Goal: Task Accomplishment & Management: Manage account settings

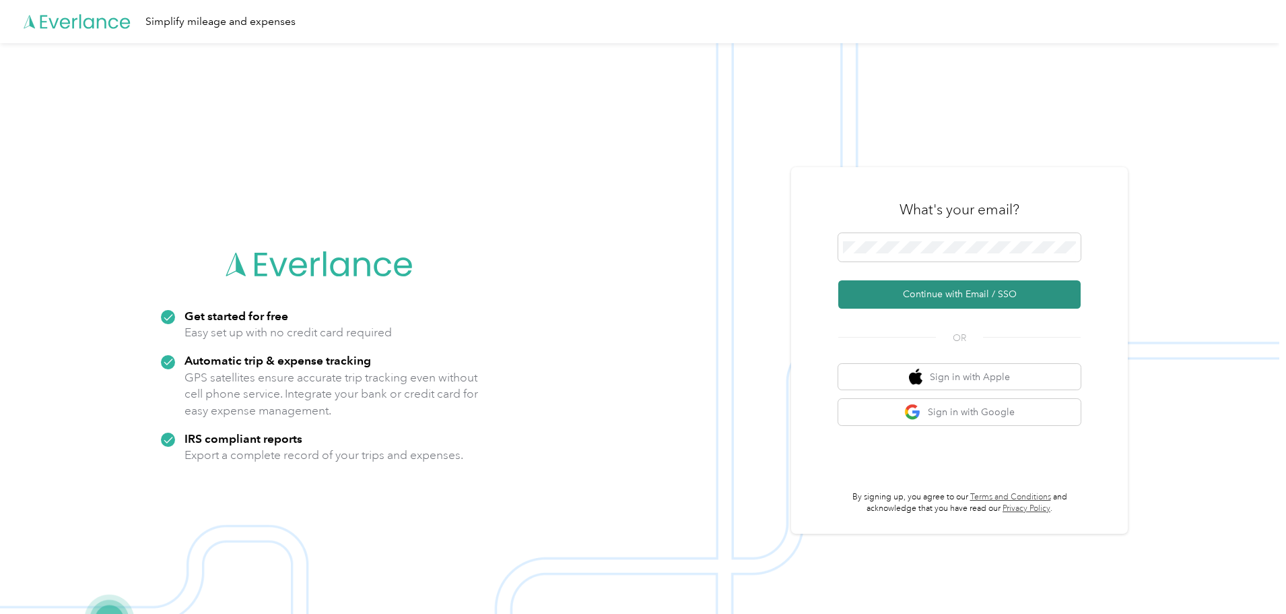
click at [870, 304] on button "Continue with Email / SSO" at bounding box center [960, 294] width 242 height 28
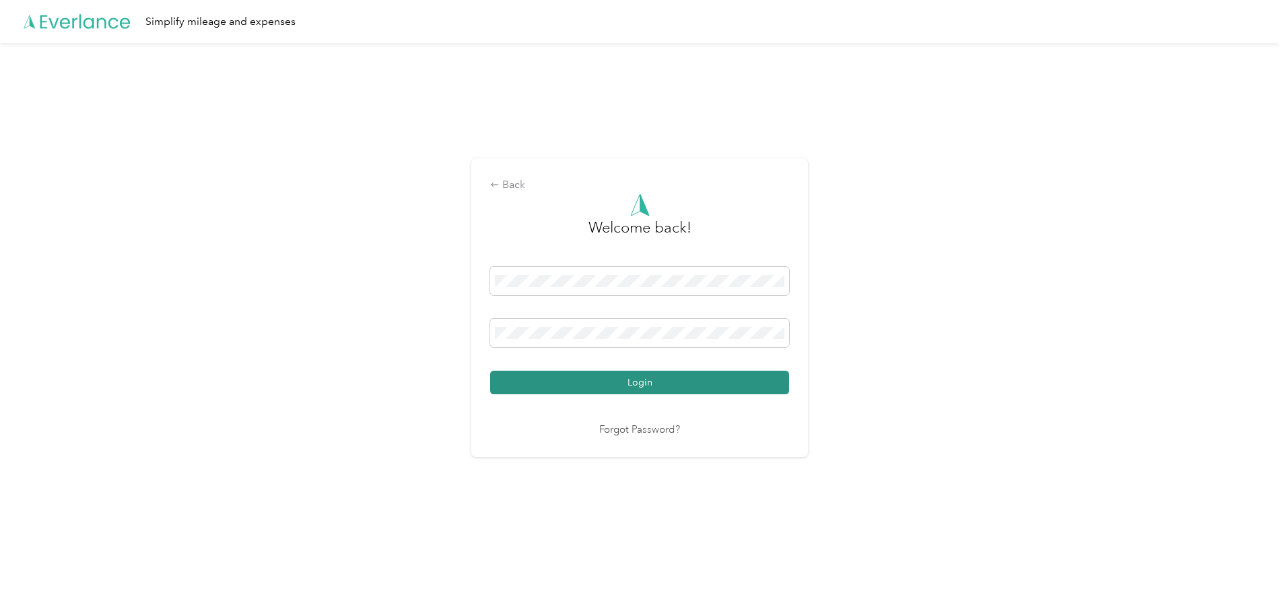
click at [689, 385] on button "Login" at bounding box center [639, 382] width 299 height 24
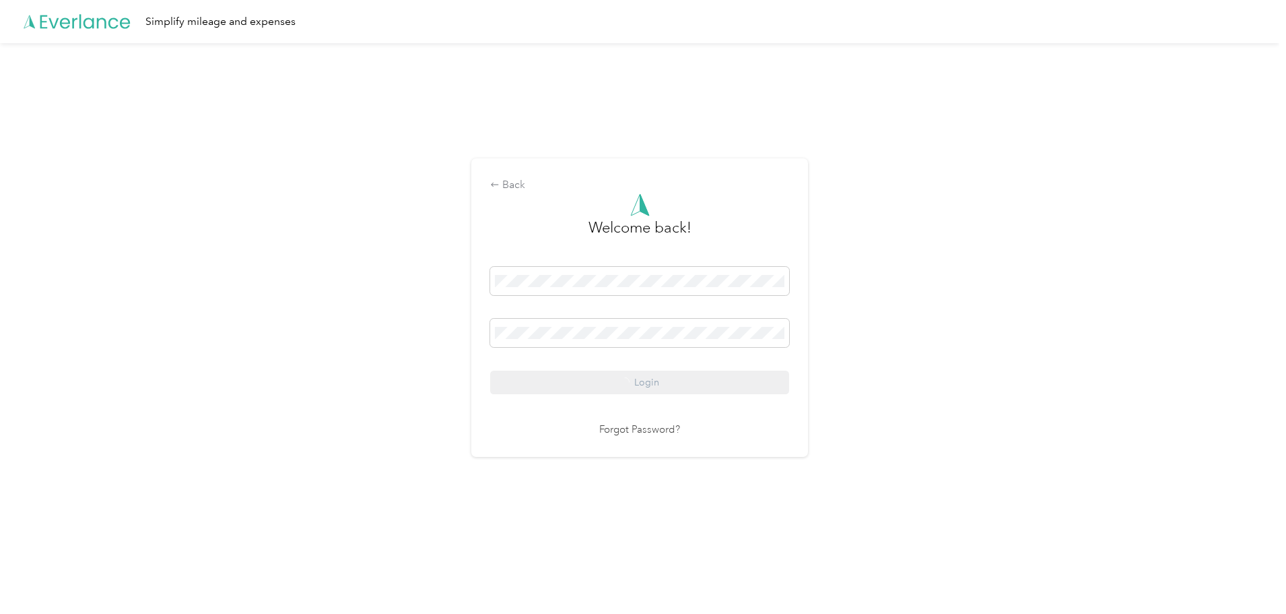
click at [502, 534] on div "Back Welcome back! Login Forgot Password?" at bounding box center [640, 313] width 1280 height 540
click at [272, 358] on div "Back Welcome back! Login Forgot Password?" at bounding box center [640, 313] width 1280 height 540
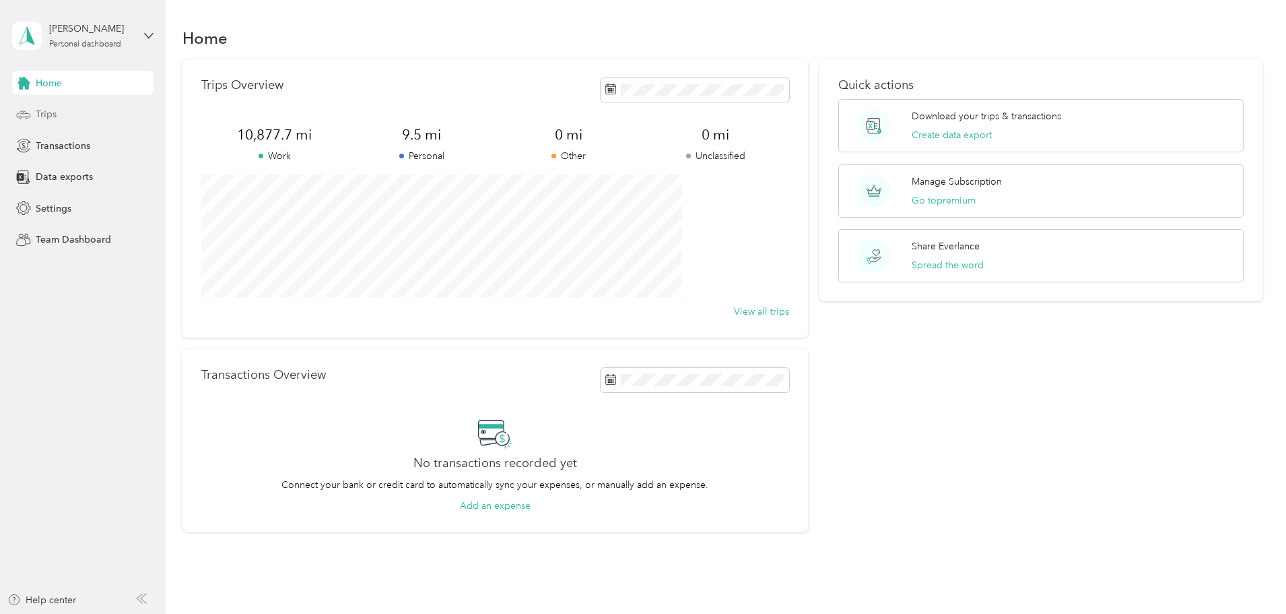
click at [49, 114] on span "Trips" at bounding box center [46, 114] width 21 height 14
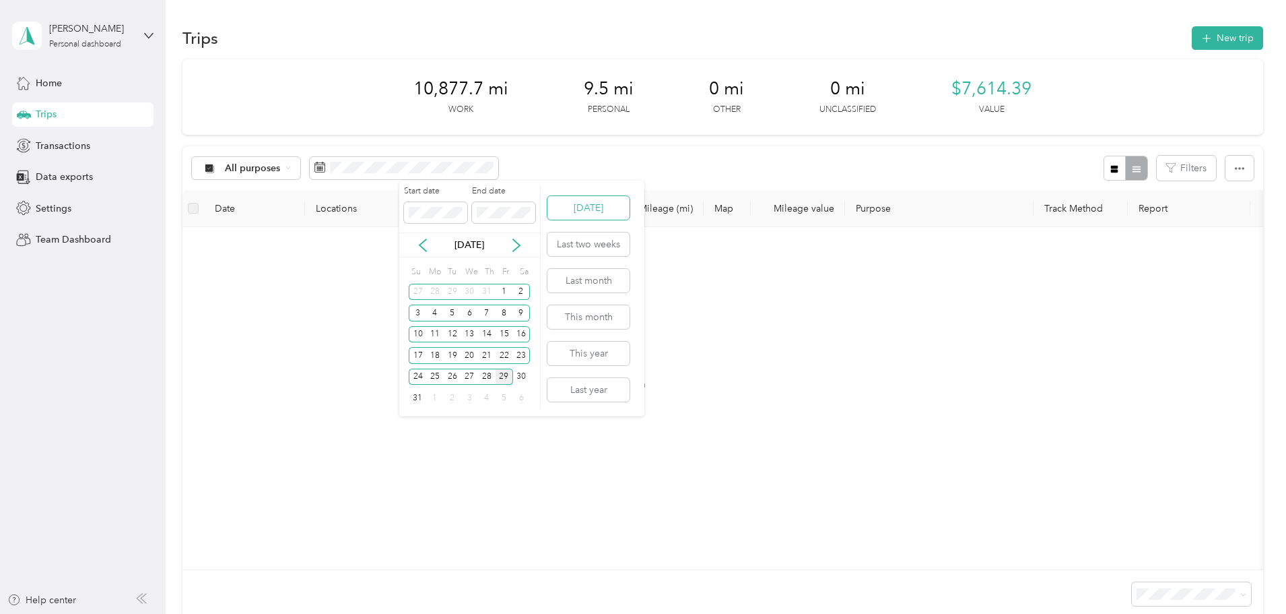
click at [598, 209] on button "[DATE]" at bounding box center [589, 208] width 82 height 24
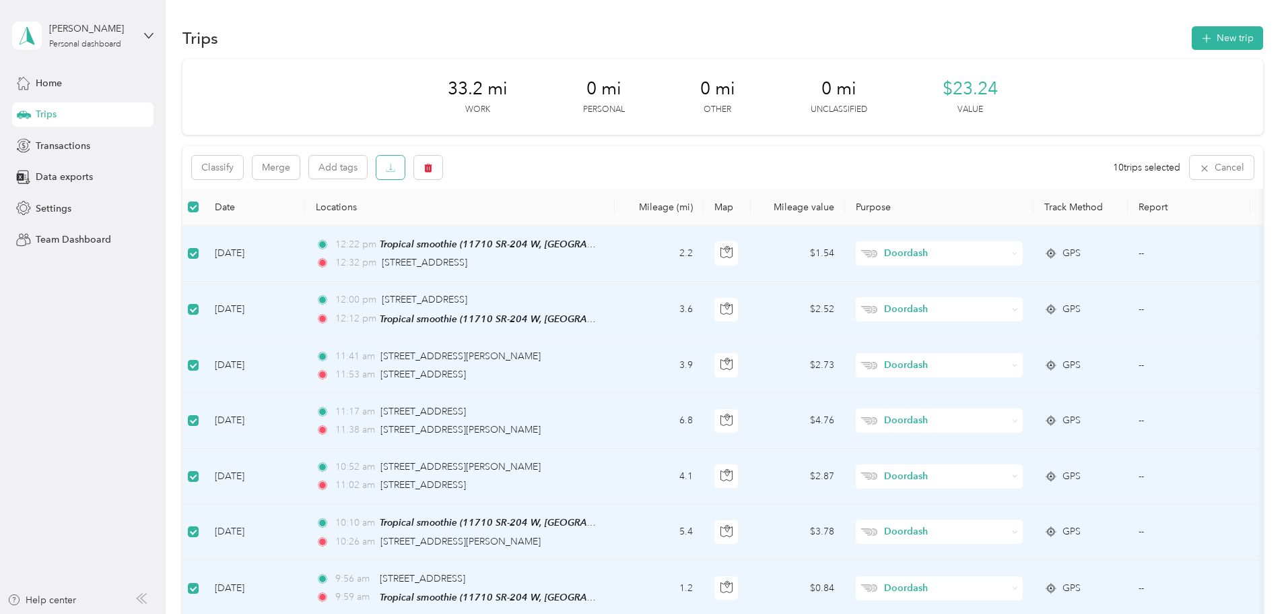
click at [395, 172] on icon "button" at bounding box center [390, 167] width 9 height 9
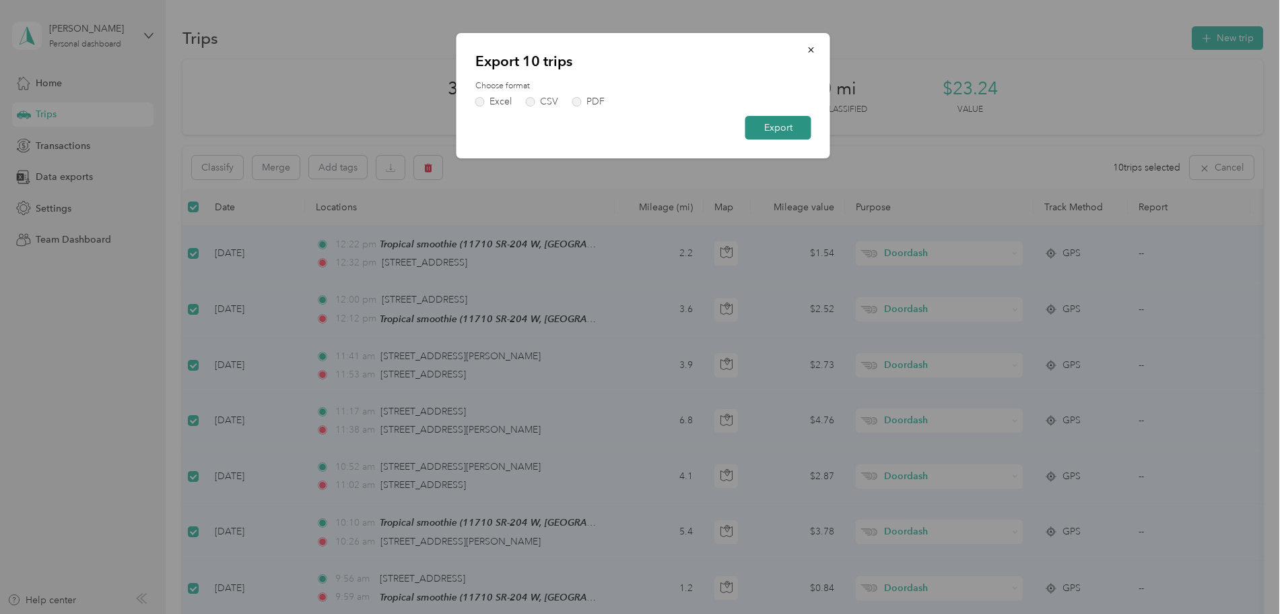
click at [800, 129] on button "Export" at bounding box center [779, 128] width 66 height 24
